Goal: Navigation & Orientation: Find specific page/section

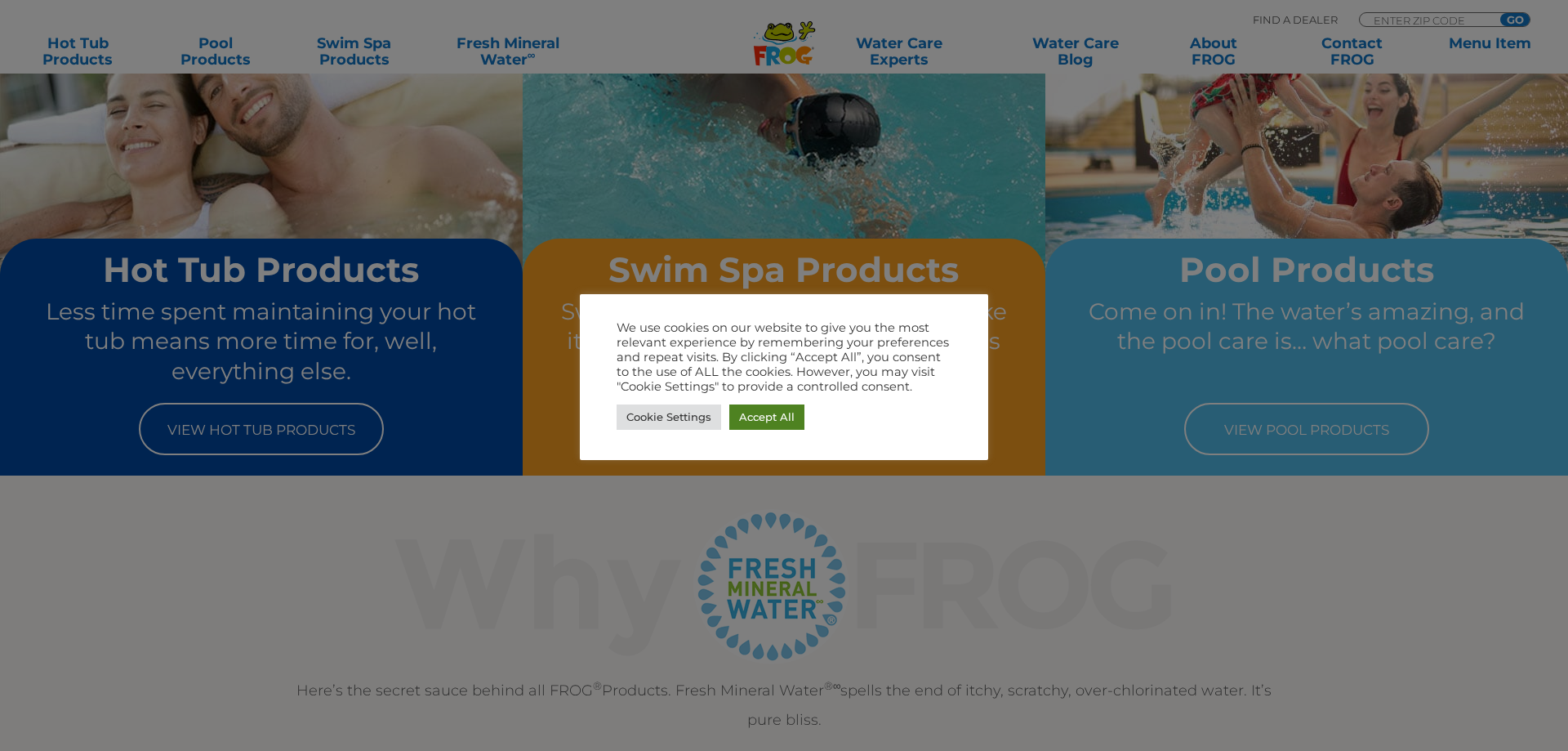
click at [763, 414] on link "Accept All" at bounding box center [767, 417] width 75 height 26
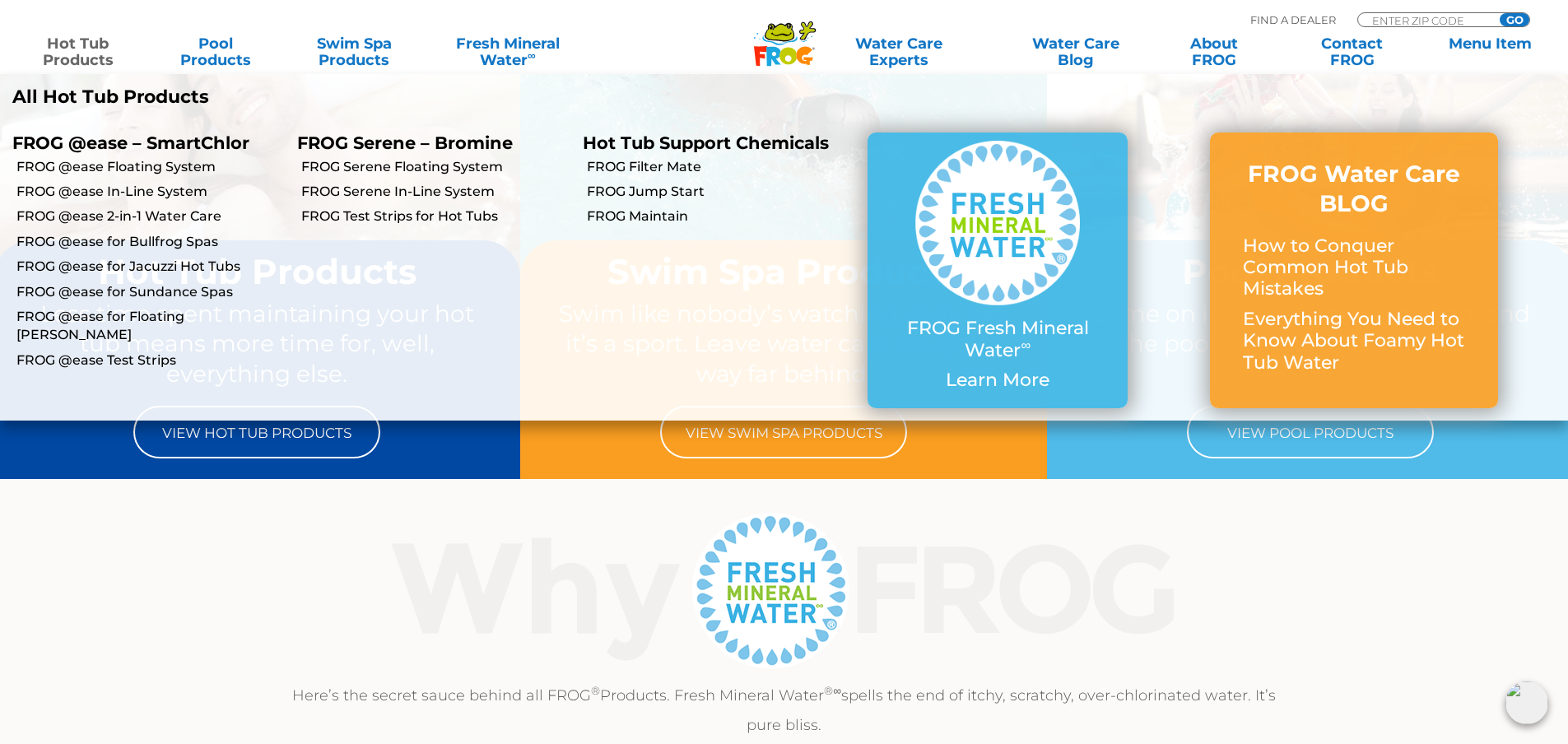
click at [96, 54] on link "Hot Tub Products" at bounding box center [78, 52] width 123 height 33
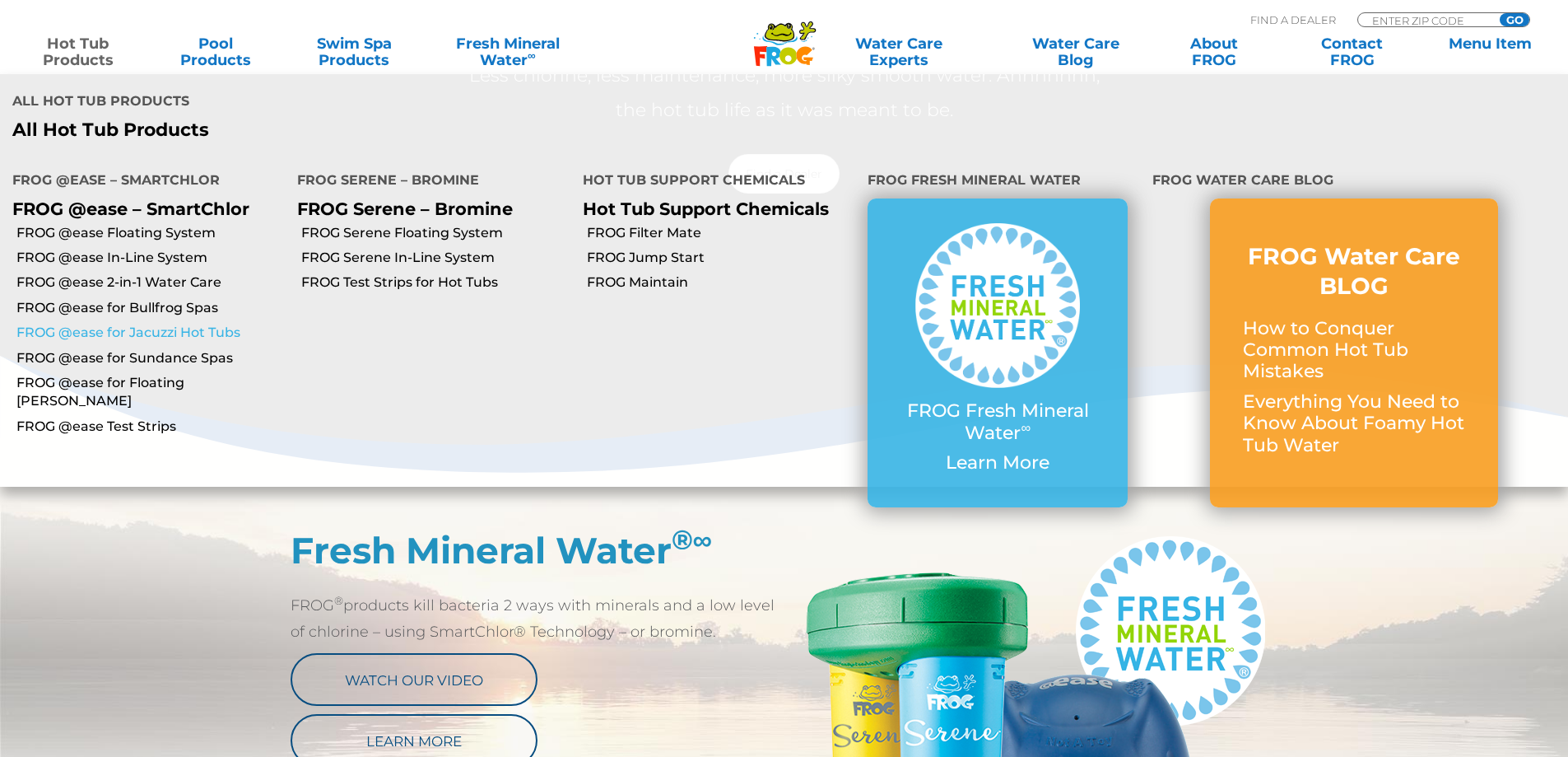
scroll to position [527, 0]
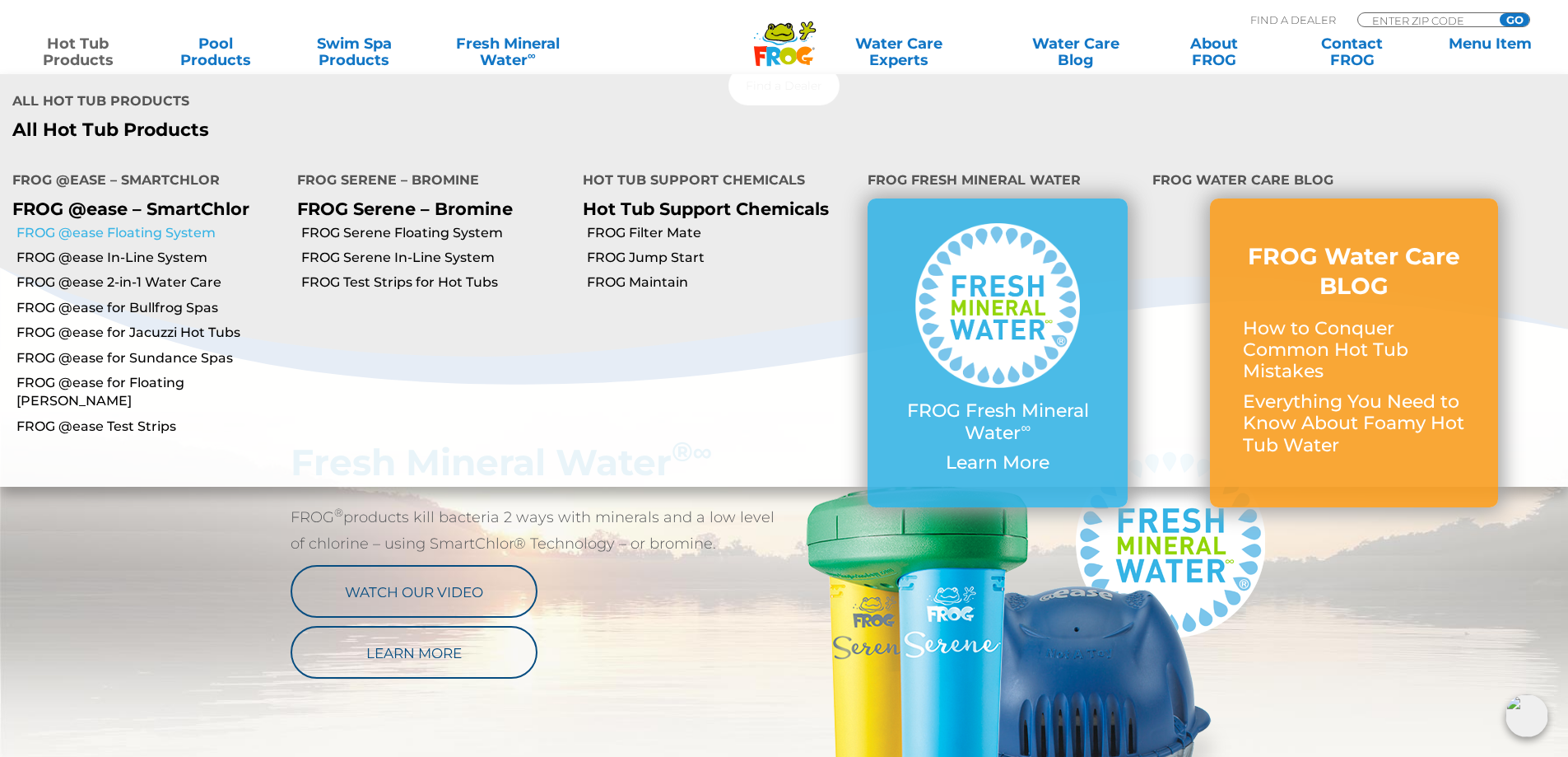
click at [177, 227] on link "FROG @ease Floating System" at bounding box center [151, 233] width 268 height 18
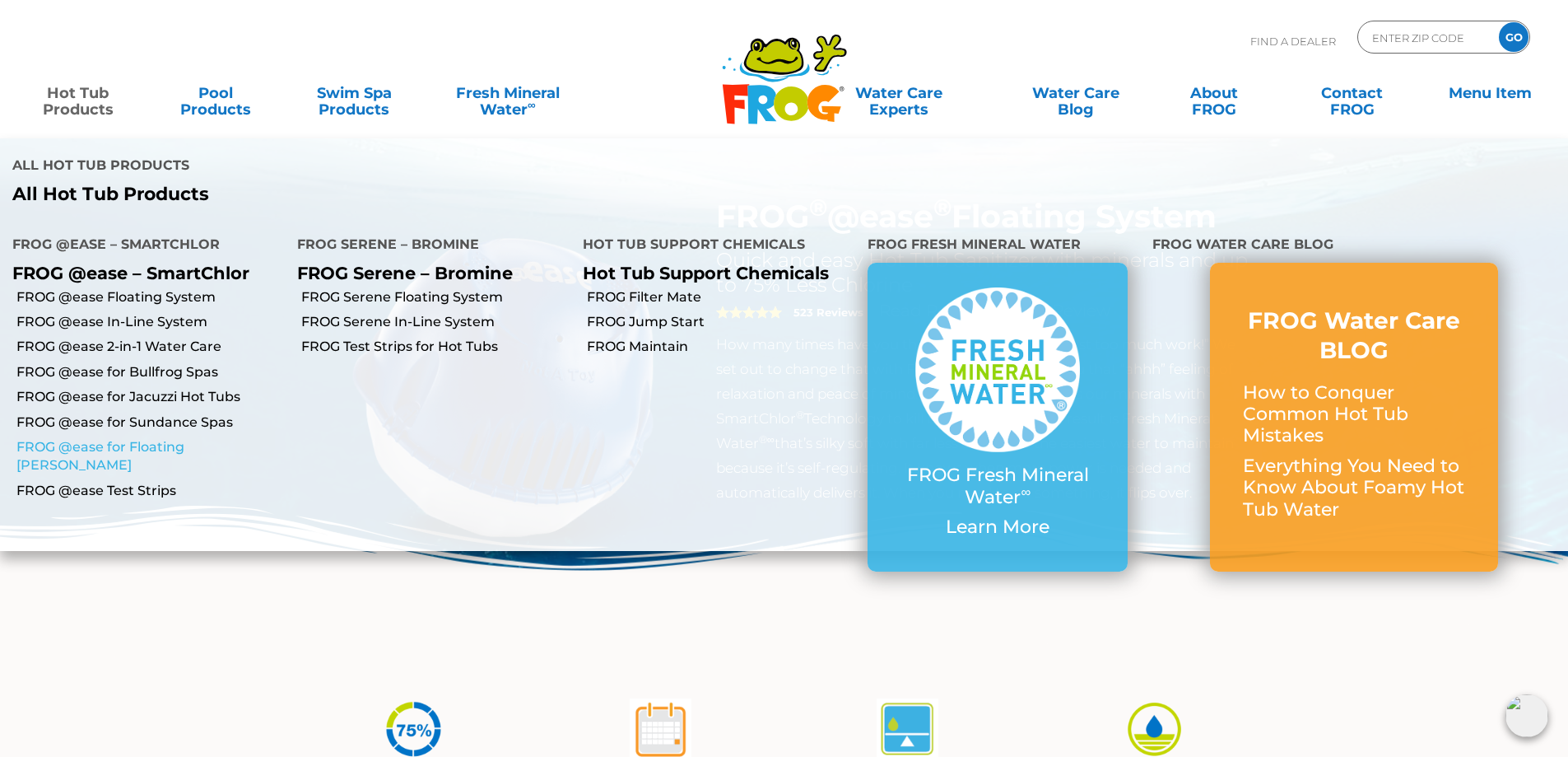
click at [151, 441] on link "FROG @ease for Floating [PERSON_NAME]" at bounding box center [151, 456] width 268 height 37
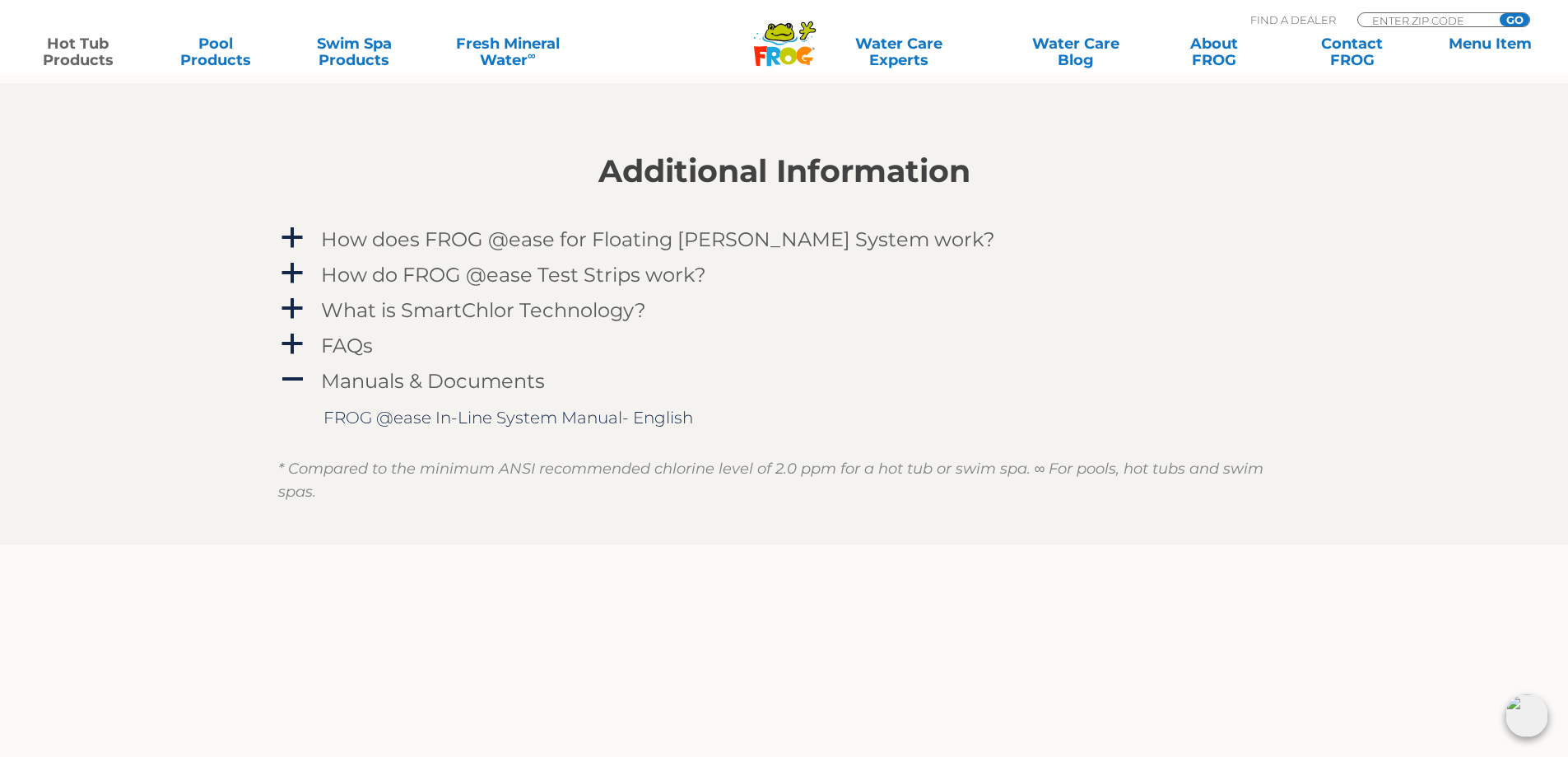
scroll to position [1142, 0]
